Goal: Information Seeking & Learning: Find specific page/section

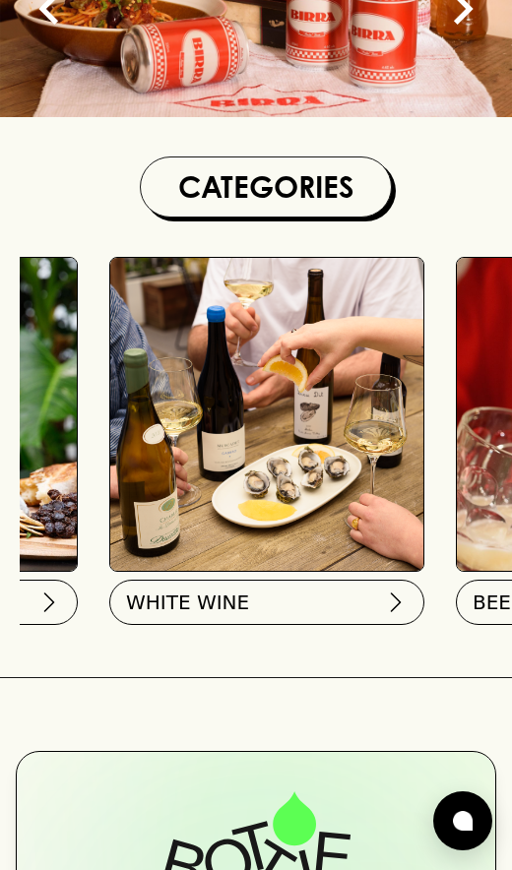
scroll to position [0, 297]
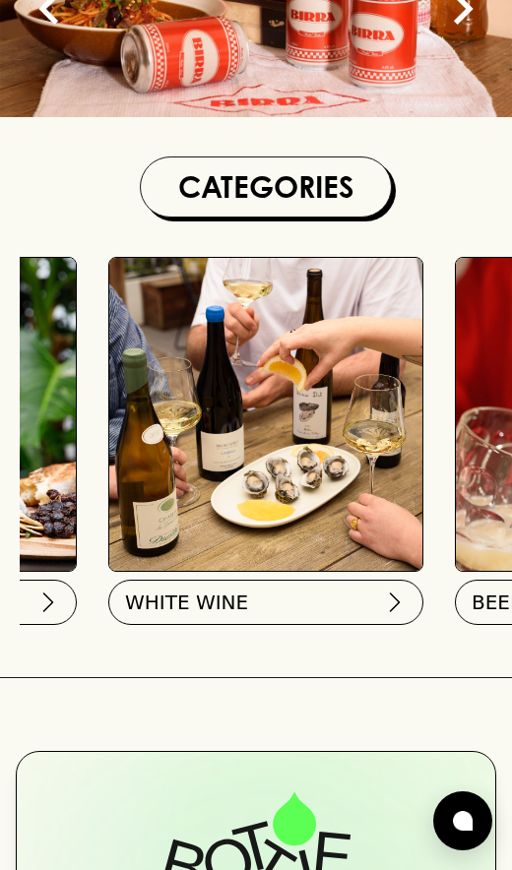
click at [334, 601] on button "WHITE WINE" at bounding box center [265, 602] width 315 height 45
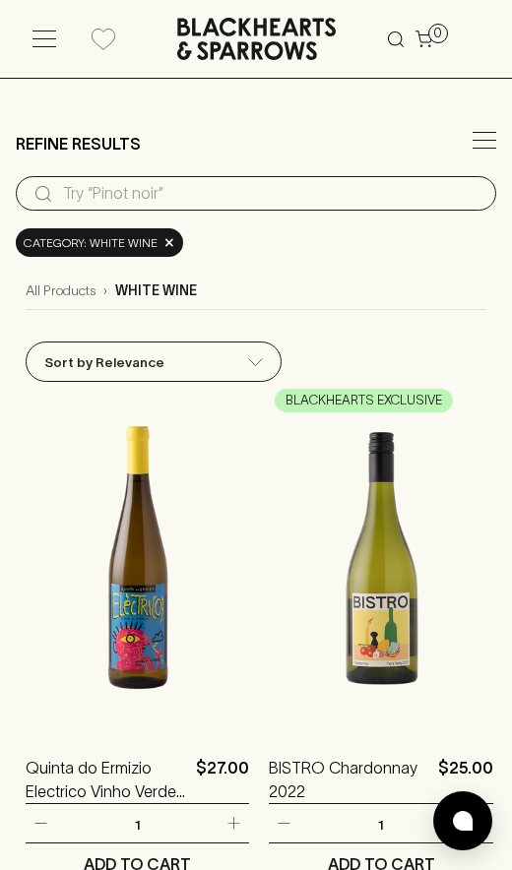
click at [423, 209] on input "search" at bounding box center [271, 193] width 417 height 31
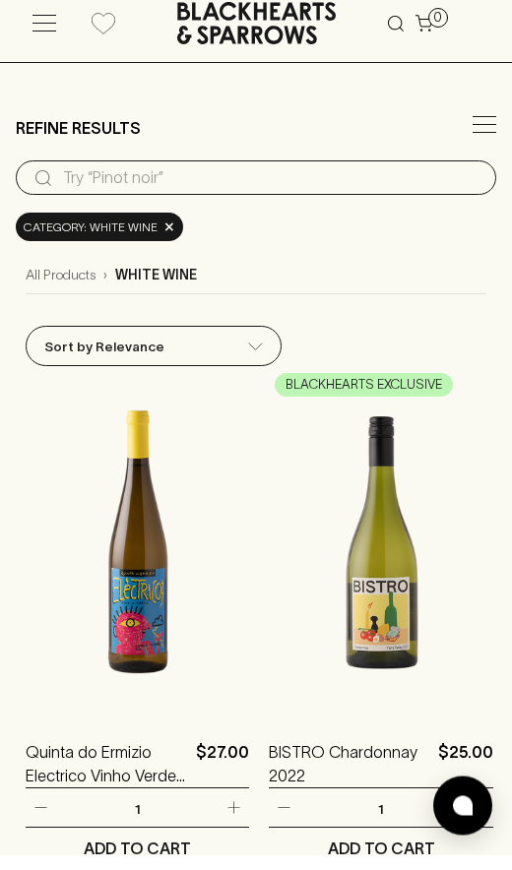
click at [305, 190] on input "search" at bounding box center [271, 193] width 417 height 31
click at [492, 135] on div at bounding box center [484, 144] width 24 height 24
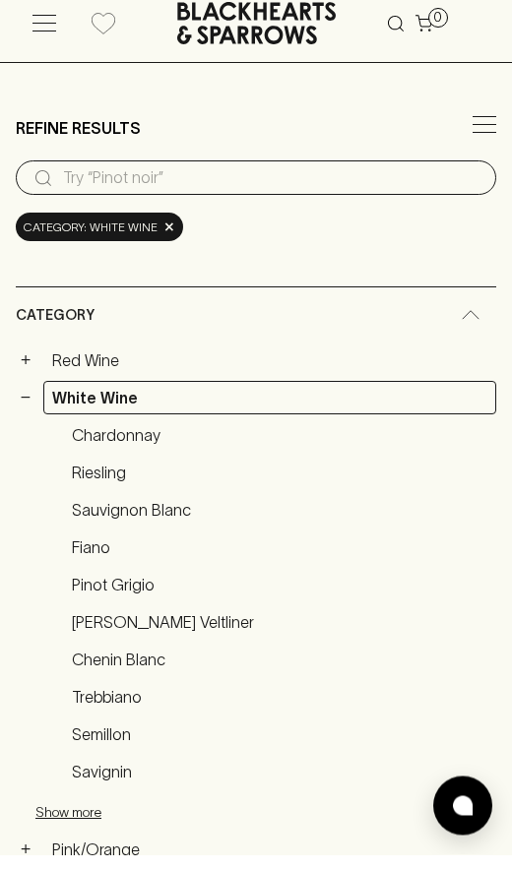
scroll to position [16, 0]
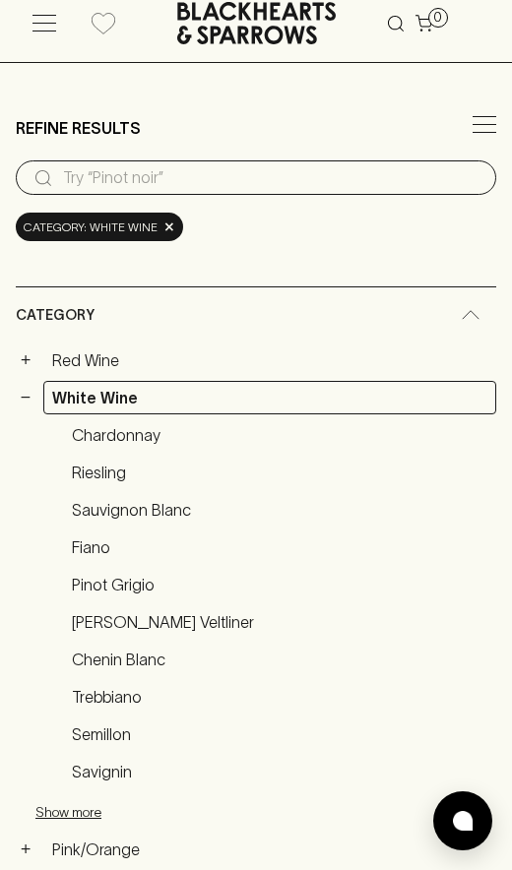
click at [159, 439] on link "Chardonnay" at bounding box center [279, 434] width 433 height 33
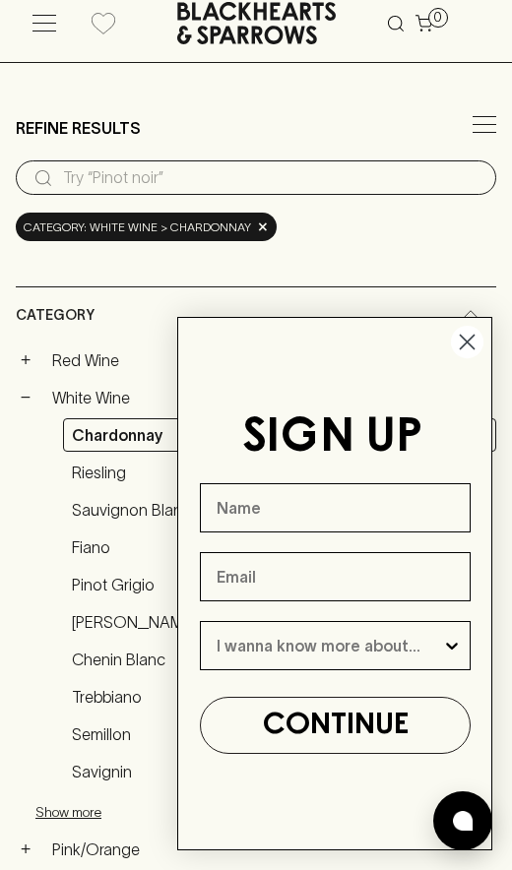
click at [473, 331] on circle "Close dialog" at bounding box center [467, 342] width 32 height 32
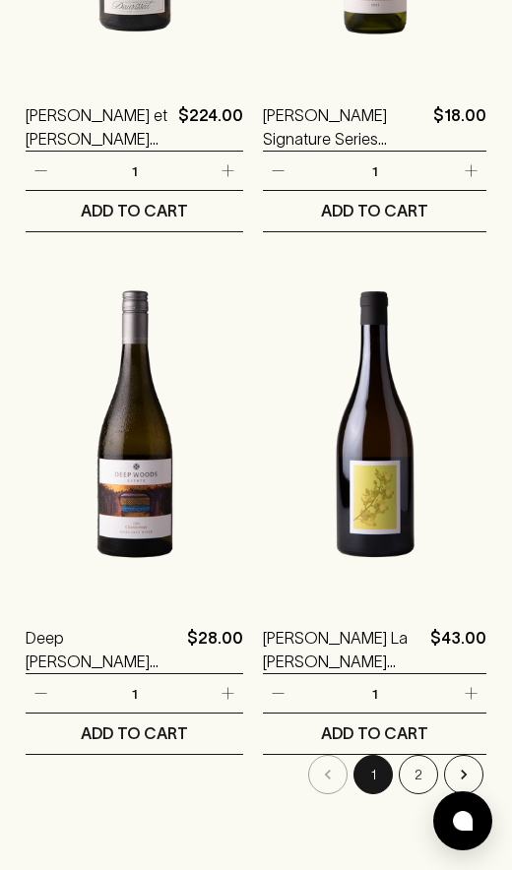
scroll to position [6311, 0]
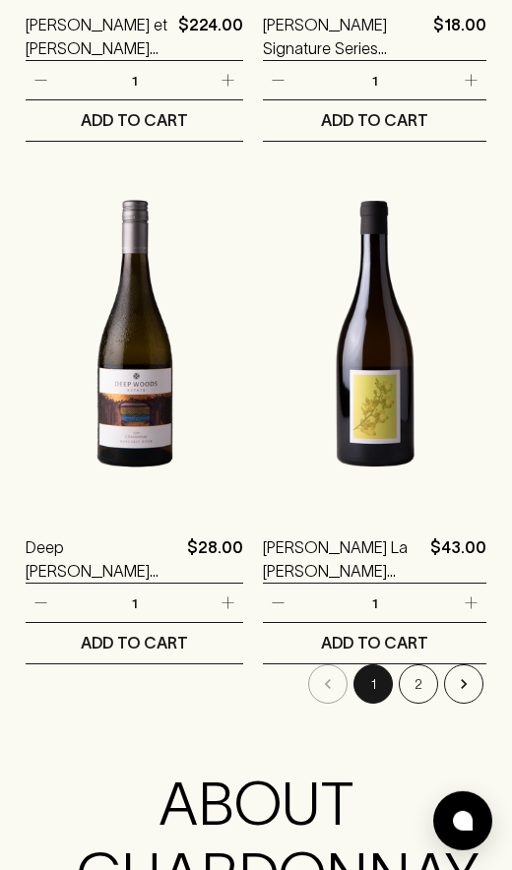
click at [413, 666] on button "2" at bounding box center [418, 683] width 39 height 39
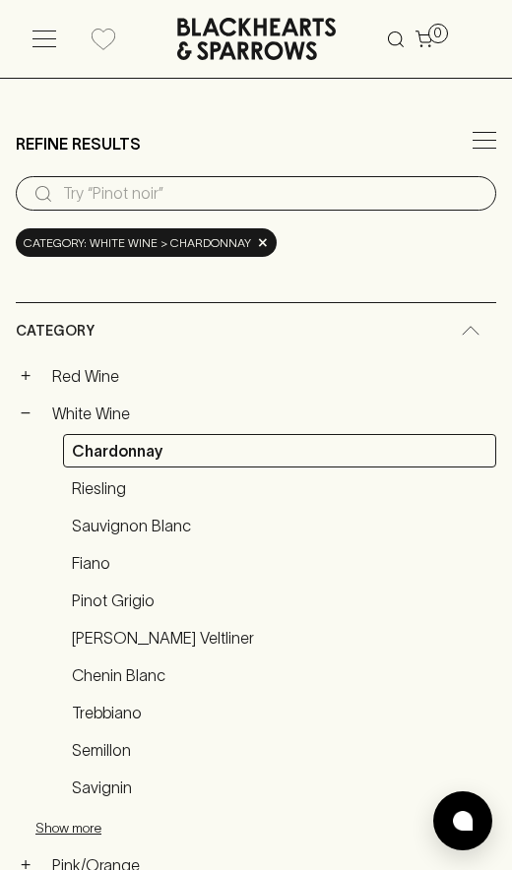
click at [371, 452] on link "Chardonnay" at bounding box center [279, 450] width 433 height 33
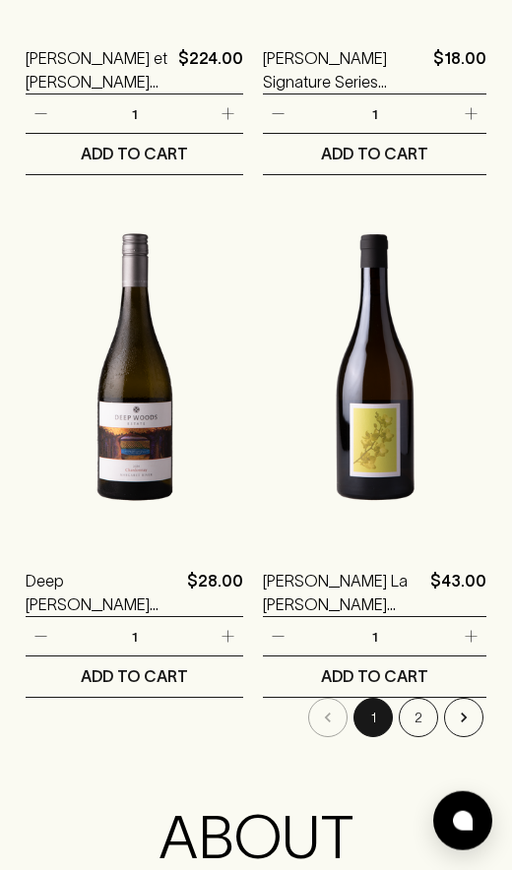
scroll to position [6280, 0]
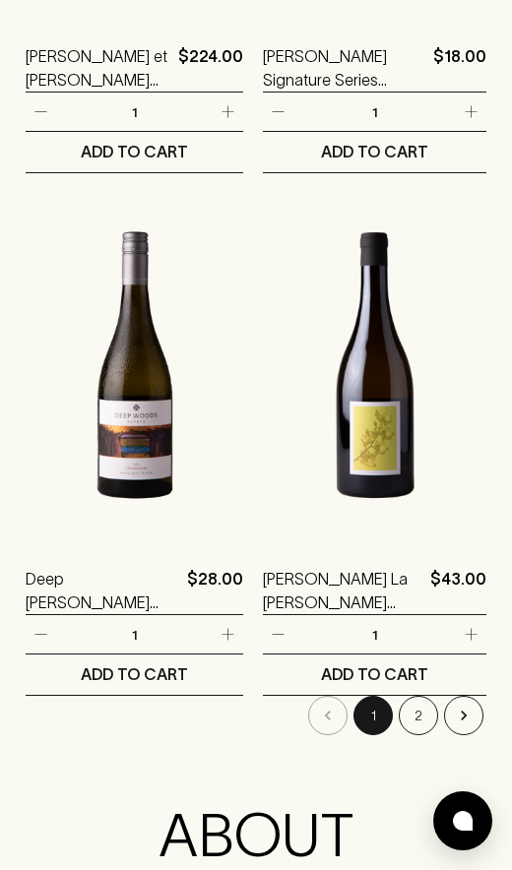
click at [157, 582] on p "Deep [PERSON_NAME] ESTATE Chardonnay 2023" at bounding box center [103, 590] width 154 height 47
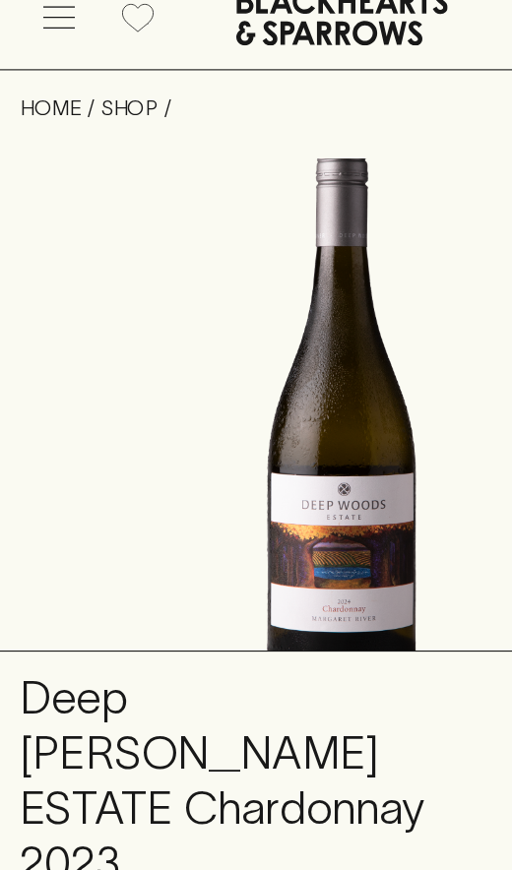
scroll to position [2066, 0]
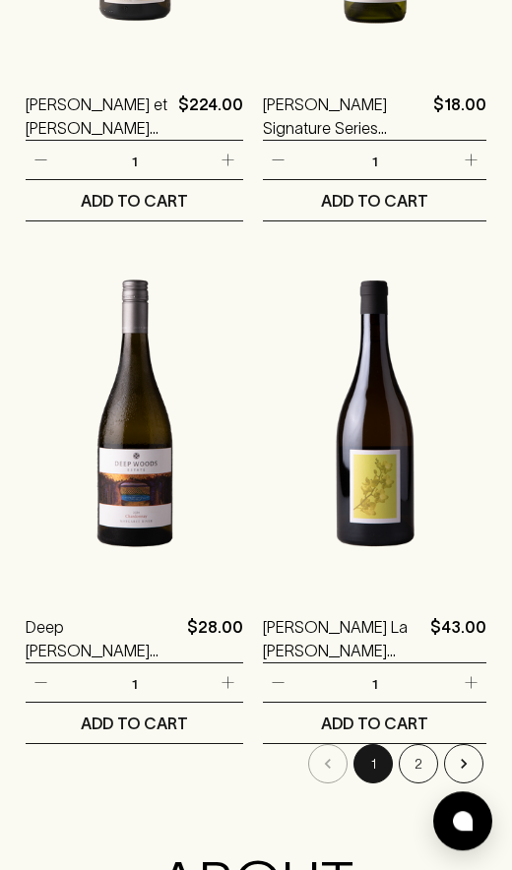
scroll to position [4874, 0]
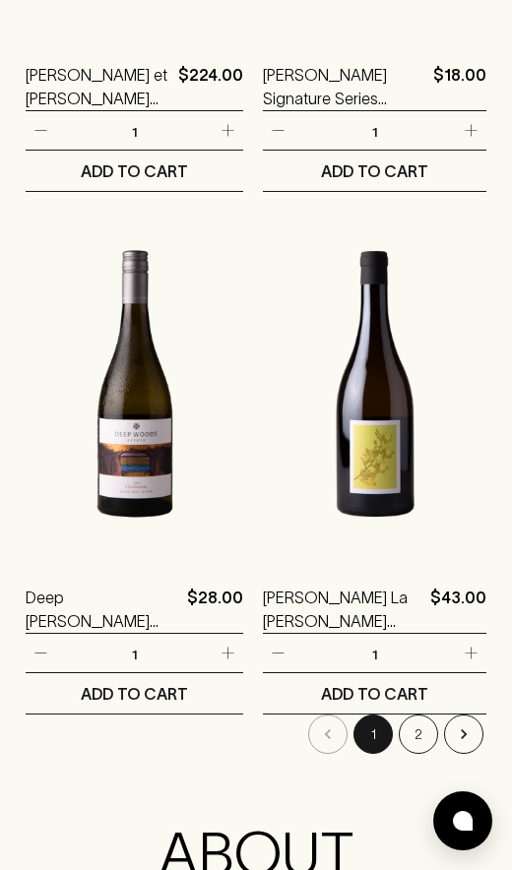
click at [415, 738] on button "2" at bounding box center [418, 734] width 39 height 39
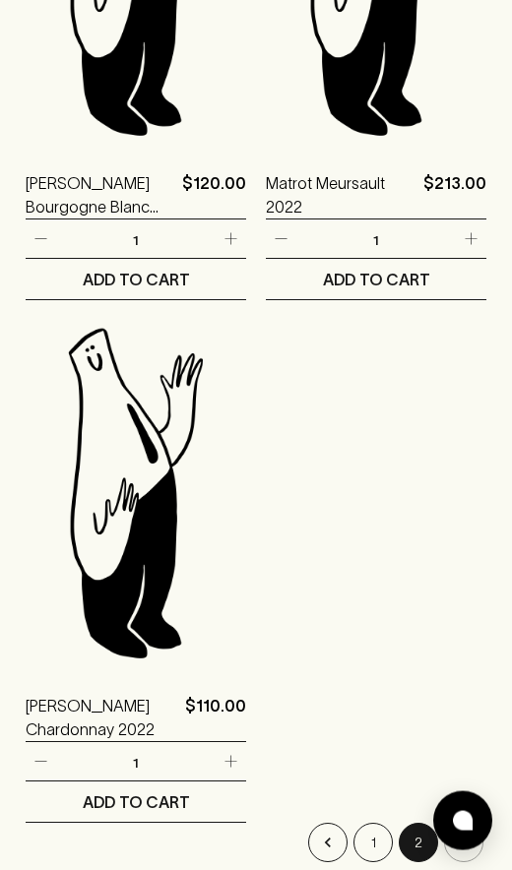
scroll to position [4311, 0]
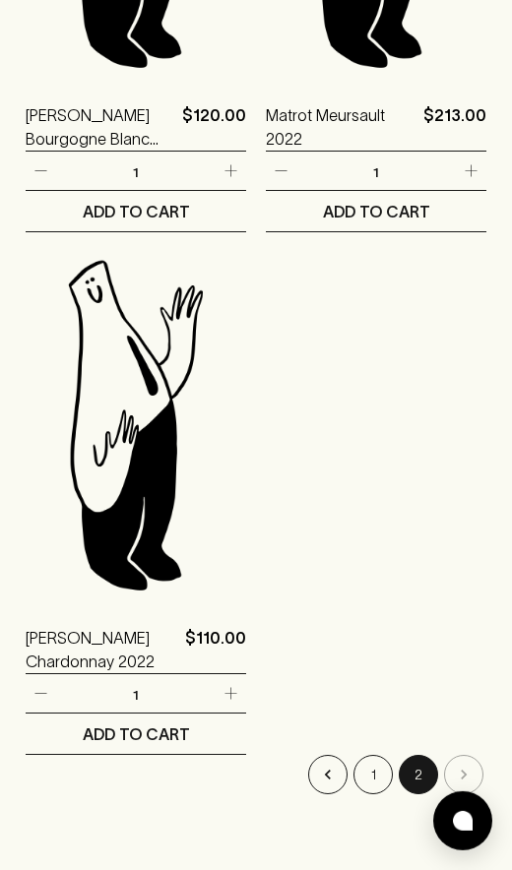
click at [368, 774] on button "1" at bounding box center [372, 774] width 39 height 39
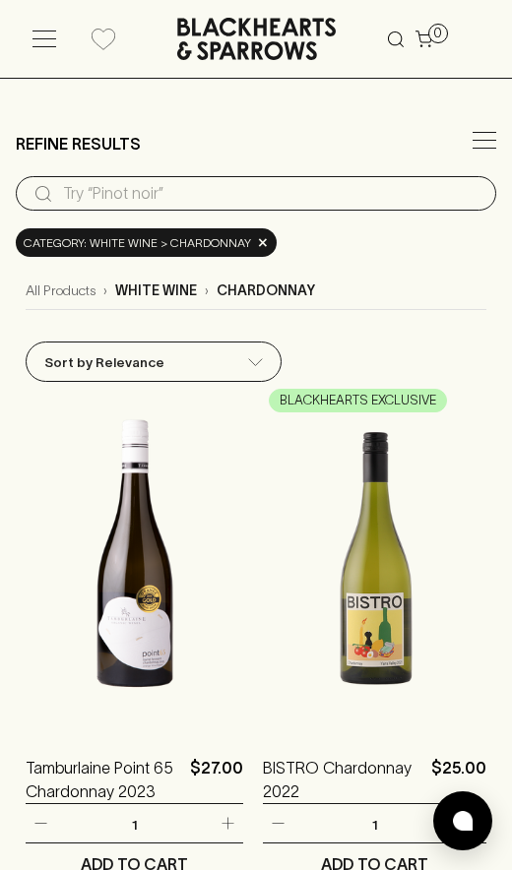
click at [354, 191] on input "search" at bounding box center [271, 193] width 417 height 31
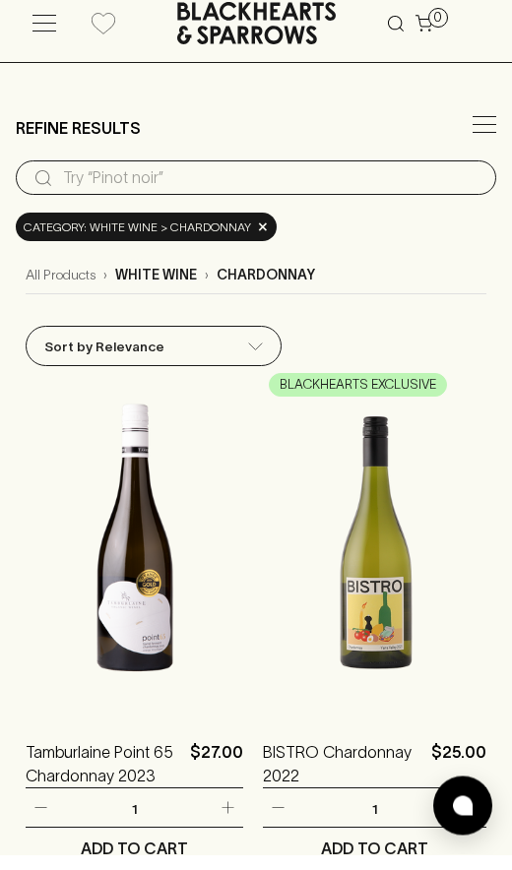
click at [260, 232] on span "×" at bounding box center [263, 242] width 12 height 21
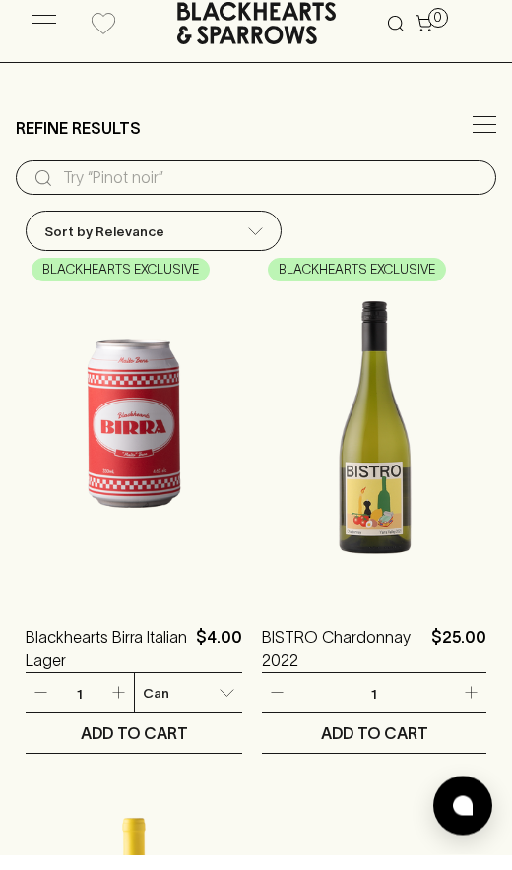
scroll to position [16, 0]
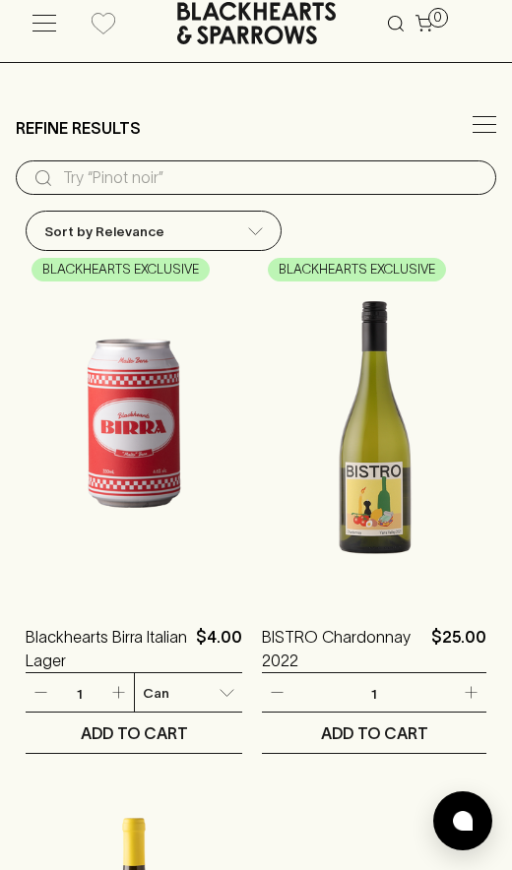
click at [128, 188] on input "search" at bounding box center [271, 177] width 417 height 31
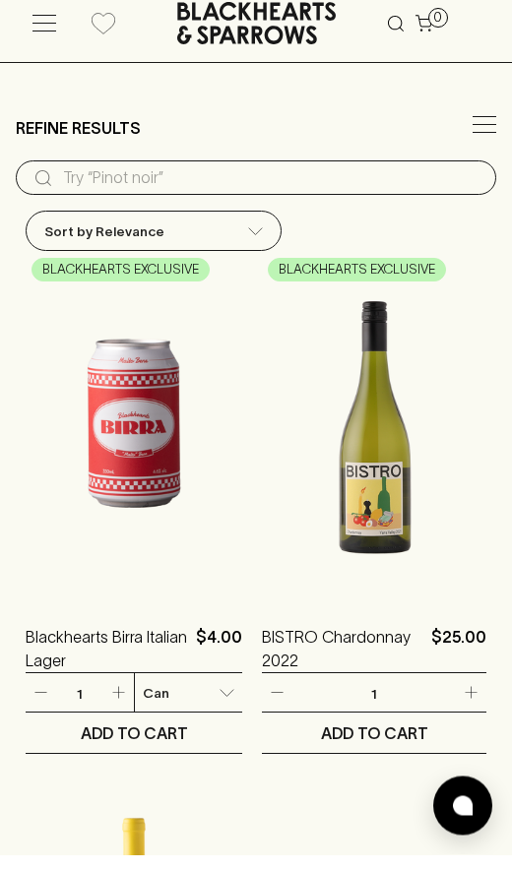
click at [164, 178] on input "search" at bounding box center [271, 193] width 417 height 31
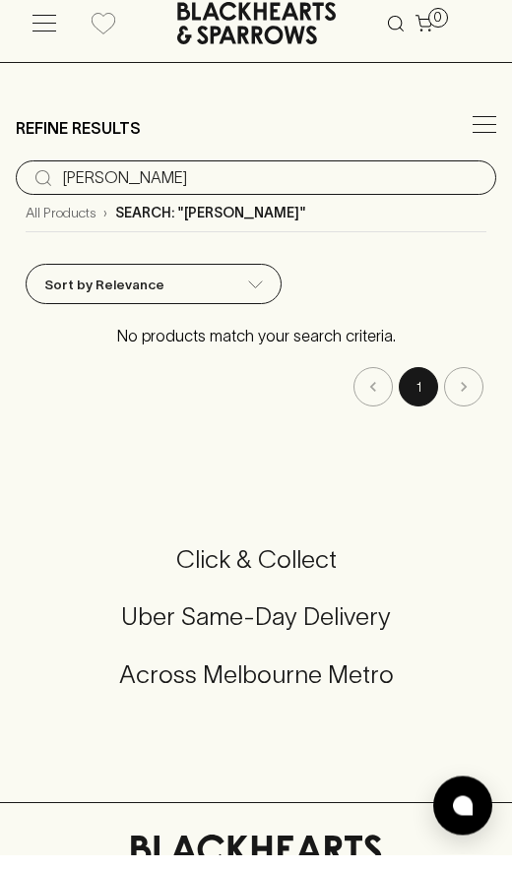
scroll to position [16, 0]
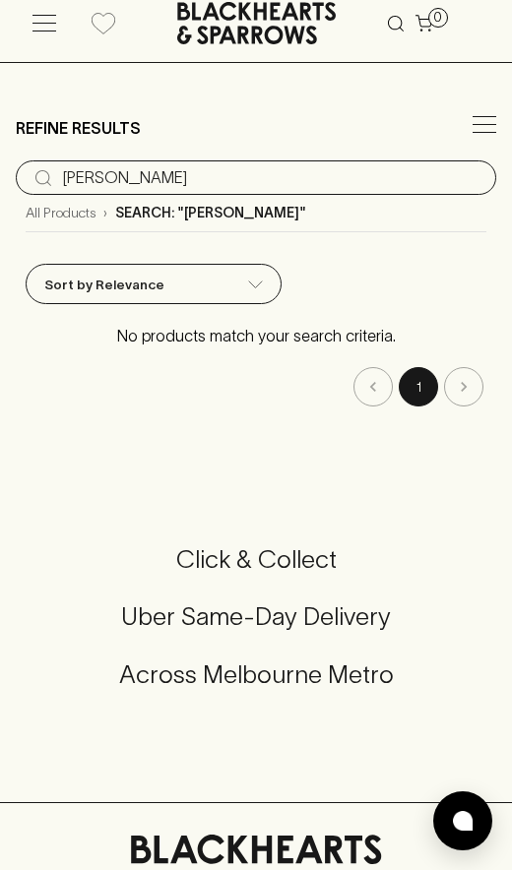
click at [350, 170] on input "[PERSON_NAME]" at bounding box center [271, 177] width 417 height 31
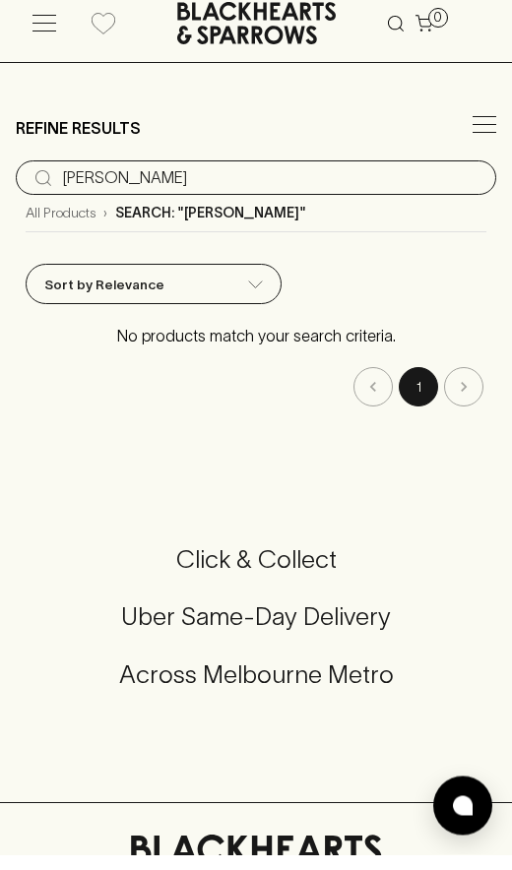
scroll to position [16, 0]
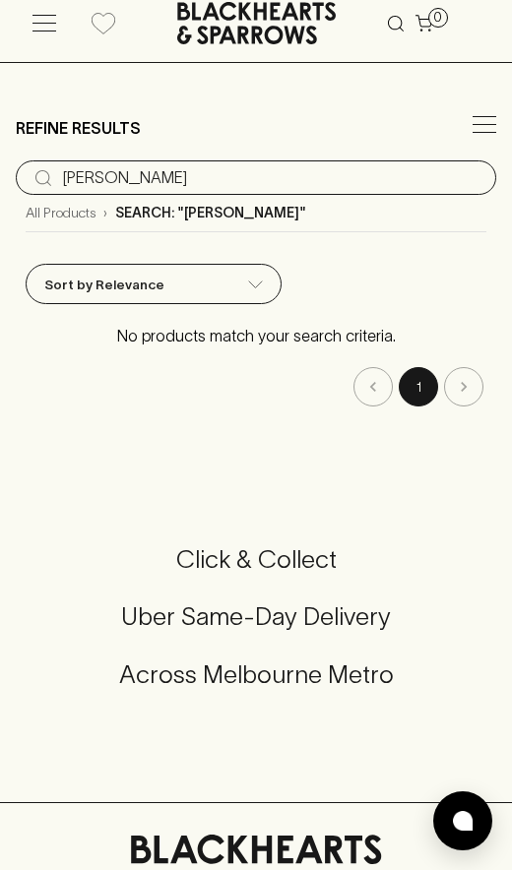
click at [327, 193] on input "[PERSON_NAME]" at bounding box center [271, 177] width 417 height 31
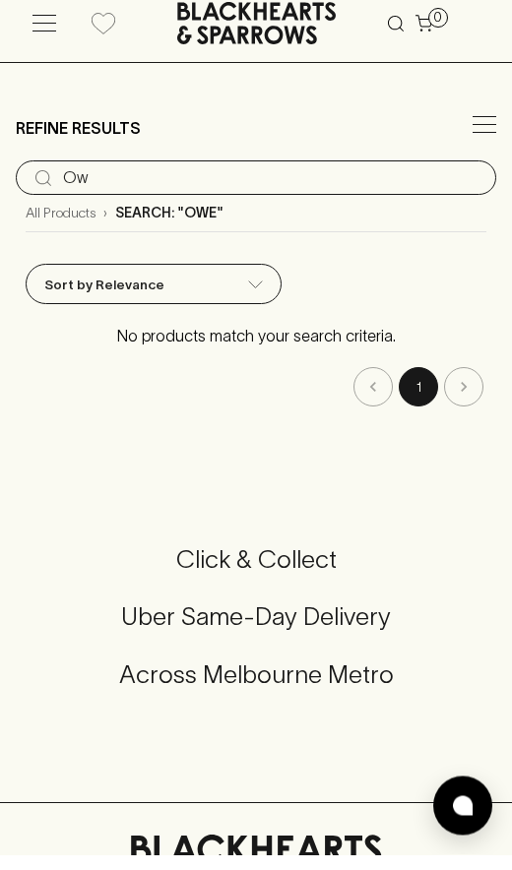
type input "O"
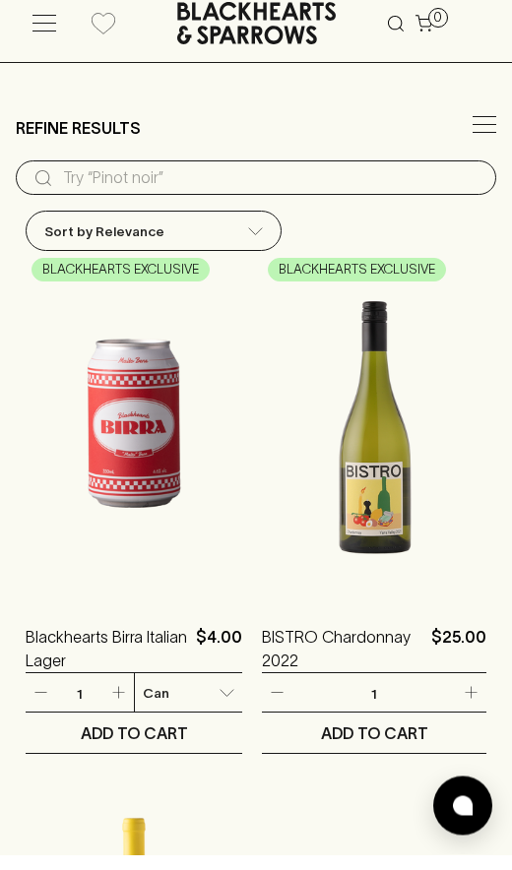
click at [268, 178] on input "search" at bounding box center [271, 193] width 417 height 31
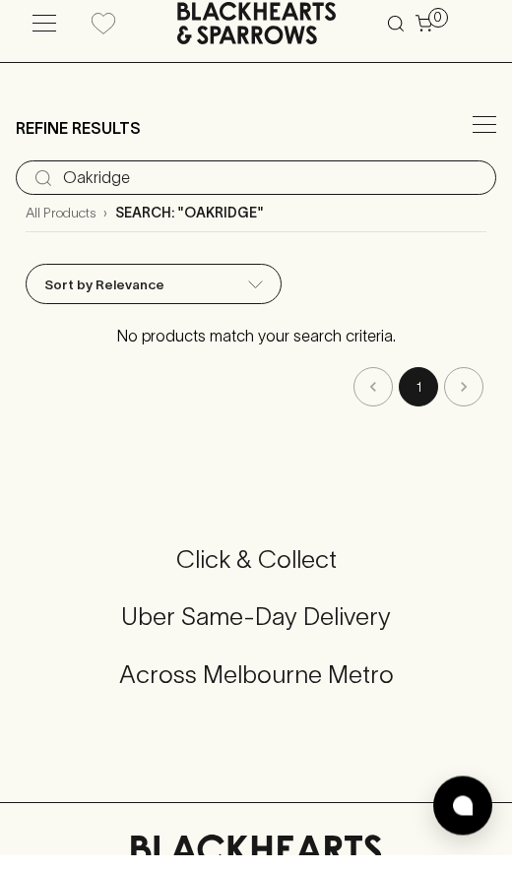
scroll to position [16, 0]
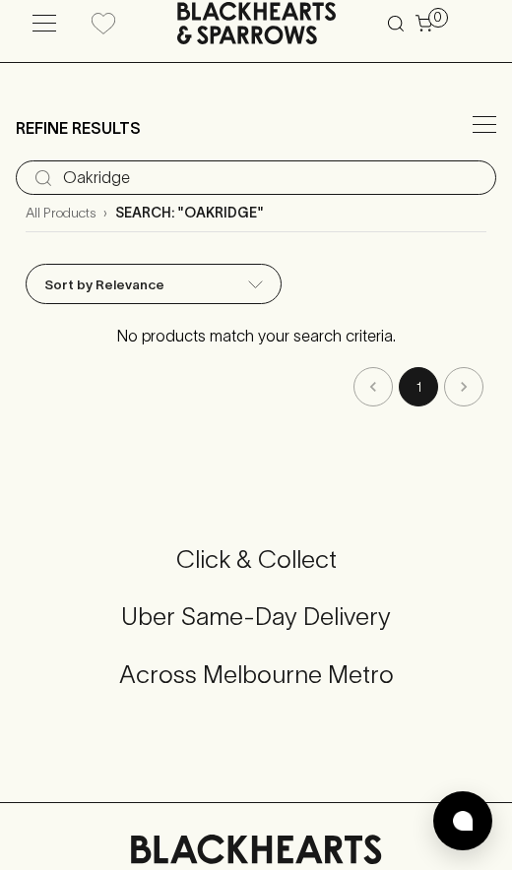
click at [295, 162] on input "Oakridge" at bounding box center [271, 177] width 417 height 31
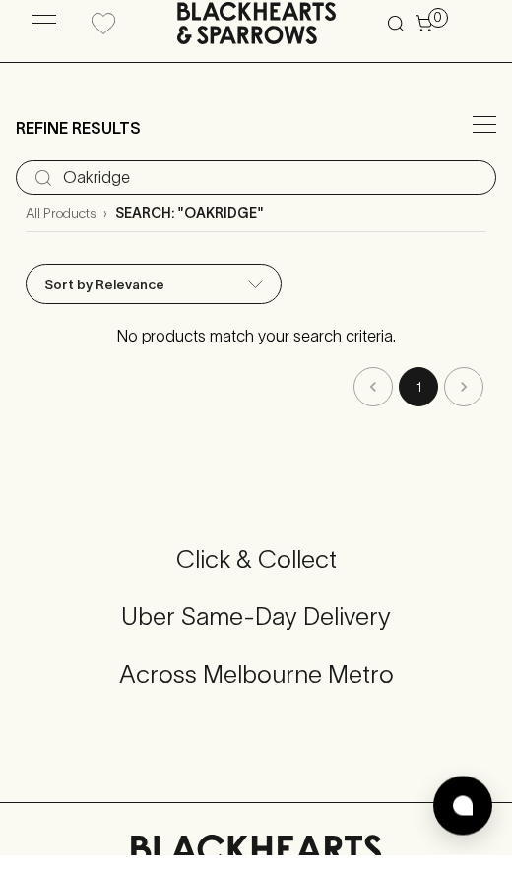
click at [389, 193] on input "Oakridge" at bounding box center [271, 193] width 417 height 31
type input "O"
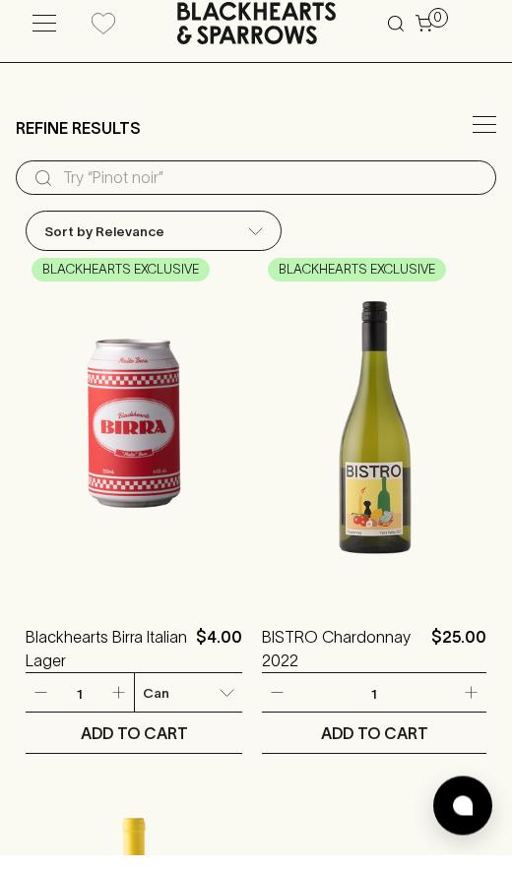
click at [210, 180] on input "search" at bounding box center [271, 193] width 417 height 31
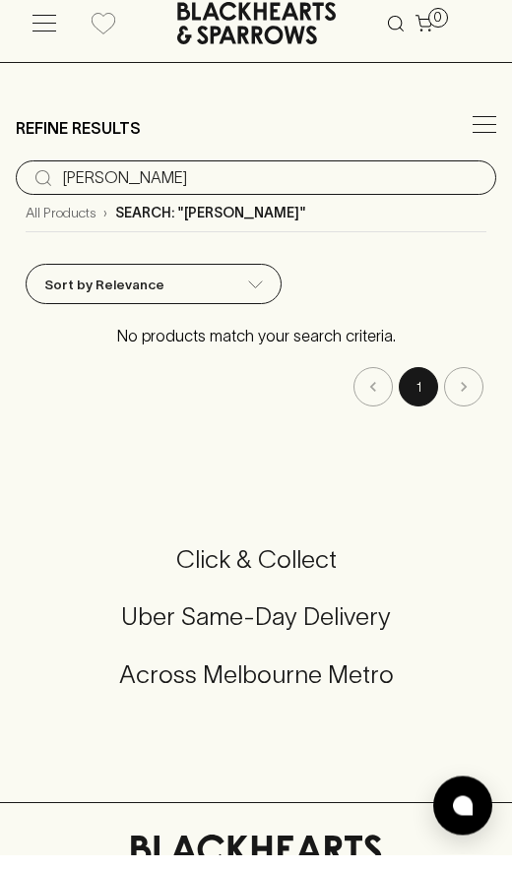
scroll to position [16, 0]
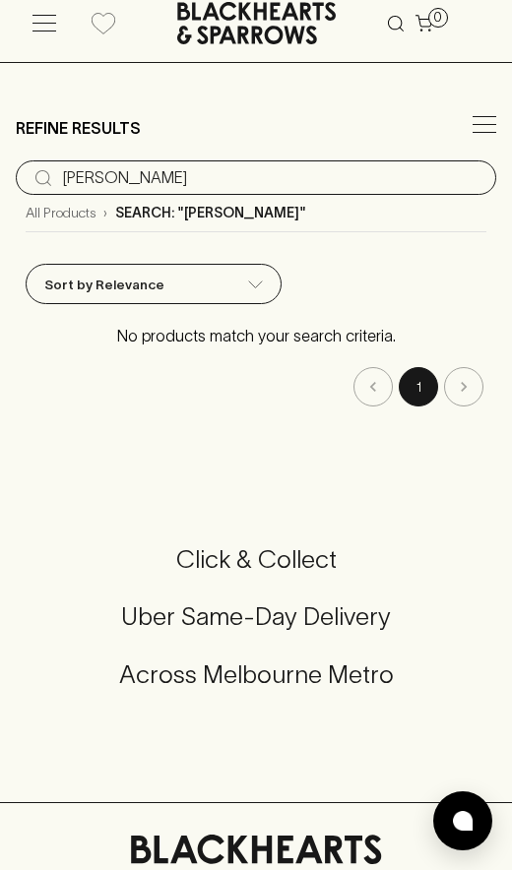
click at [407, 186] on input "[PERSON_NAME]" at bounding box center [271, 177] width 417 height 31
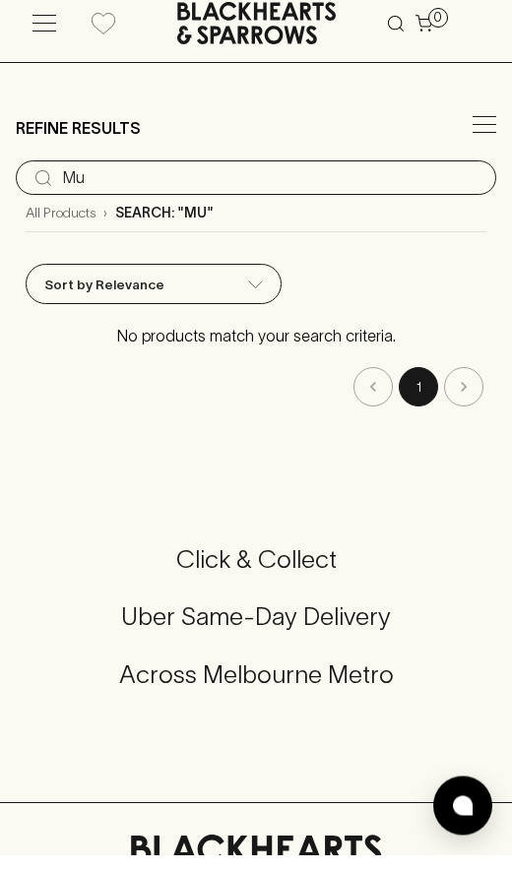
type input "M"
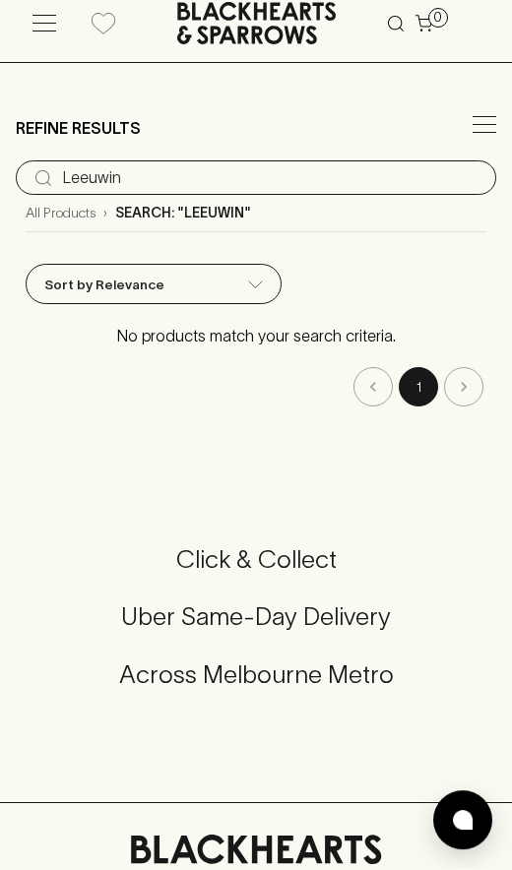
scroll to position [16, 0]
click at [372, 170] on input "Leeuwin" at bounding box center [271, 177] width 417 height 31
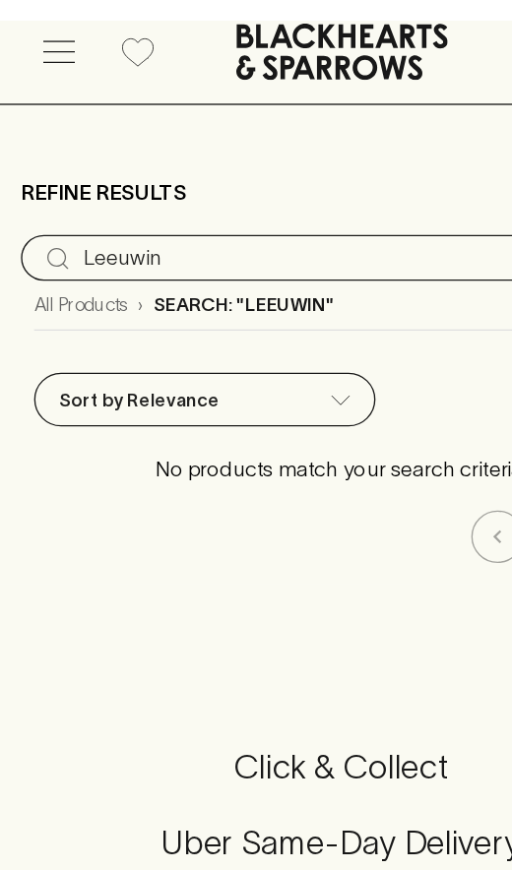
scroll to position [0, 0]
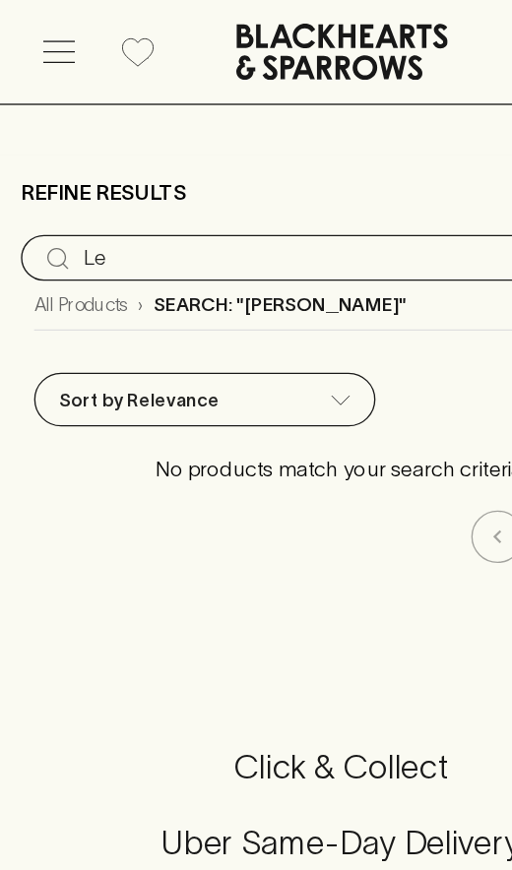
type input "L"
